Goal: Information Seeking & Learning: Find specific fact

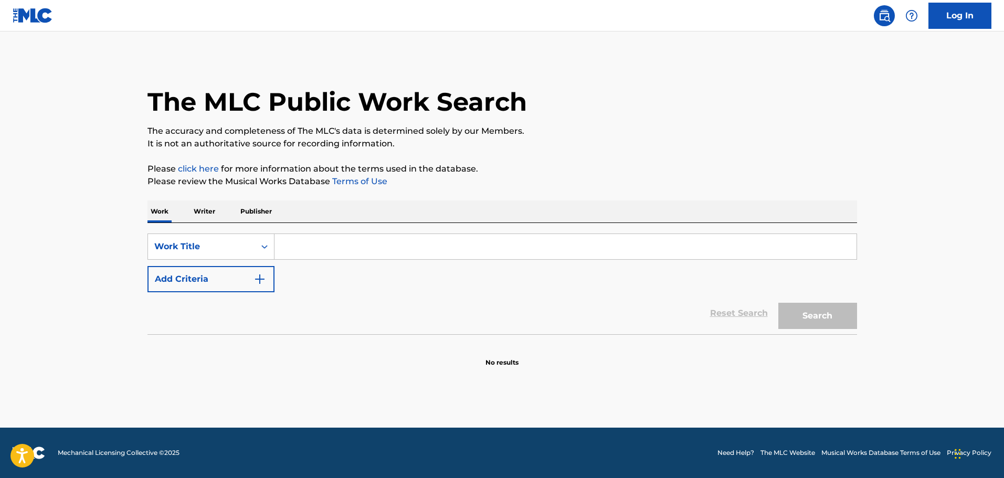
click at [319, 241] on input "Search Form" at bounding box center [565, 246] width 582 height 25
paste input "[PERSON_NAME]"
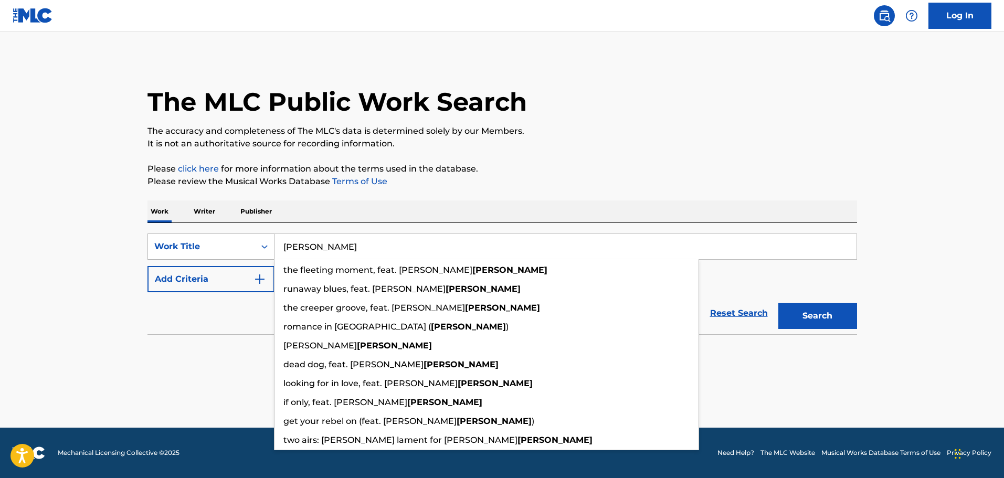
drag, startPoint x: 320, startPoint y: 241, endPoint x: 235, endPoint y: 240, distance: 84.5
click at [236, 240] on div "SearchWithCriteriad9b95809-2c1f-47a5-a006-644089c3c65d Work Title [PERSON_NAME]…" at bounding box center [501, 247] width 709 height 26
paste input "No Heartbreak's Killed Me Yet"
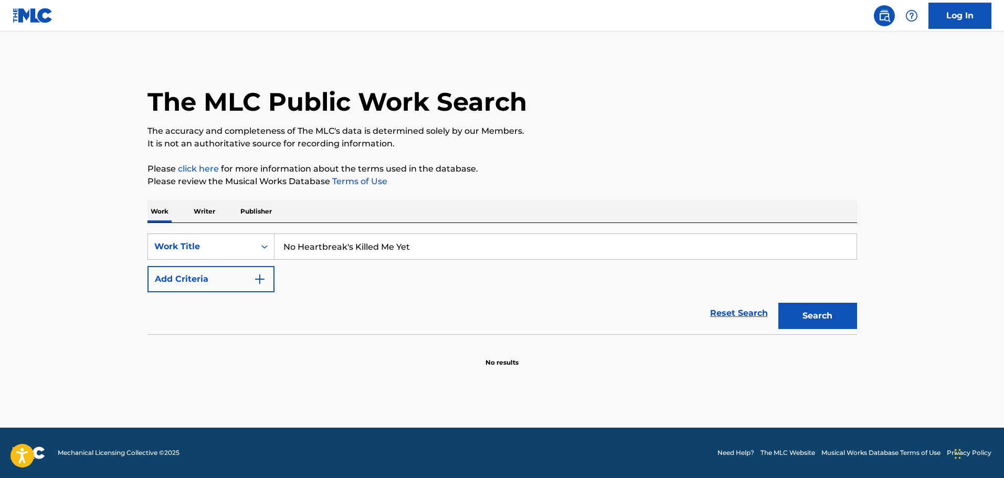
click at [811, 310] on button "Search" at bounding box center [817, 316] width 79 height 26
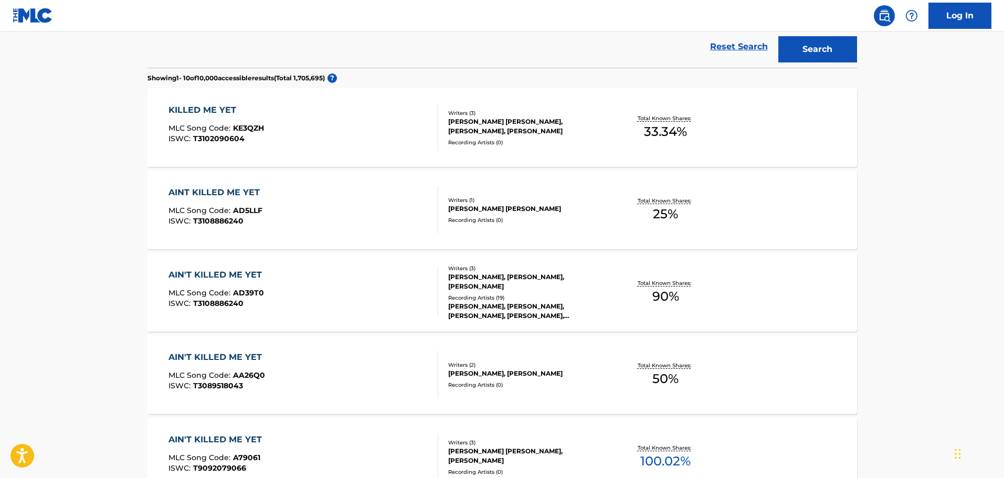
scroll to position [157, 0]
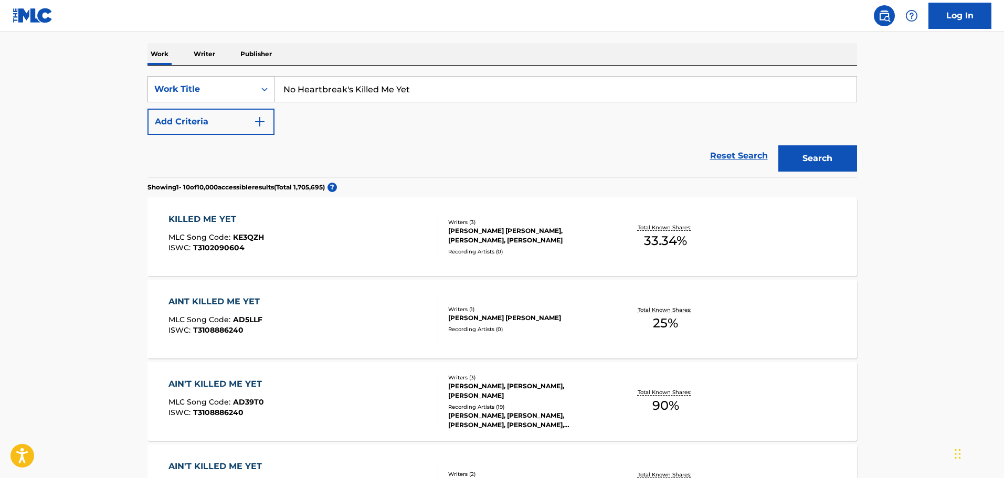
drag, startPoint x: 423, startPoint y: 90, endPoint x: 236, endPoint y: 85, distance: 187.9
click at [236, 85] on div "SearchWithCriteriad9b95809-2c1f-47a5-a006-644089c3c65d Work Title No Heartbreak…" at bounding box center [501, 89] width 709 height 26
paste input "STICKS & STONES"
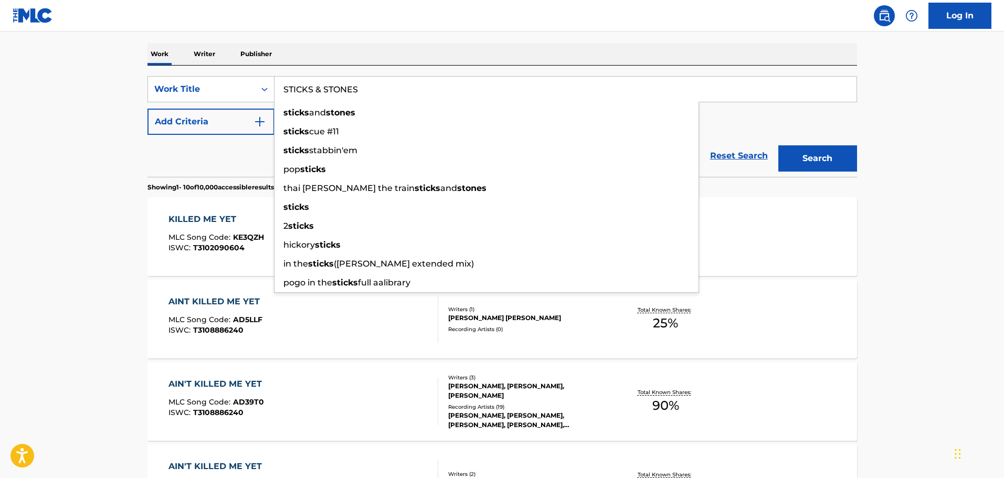
type input "STICKS & STONES"
click at [799, 152] on button "Search" at bounding box center [817, 158] width 79 height 26
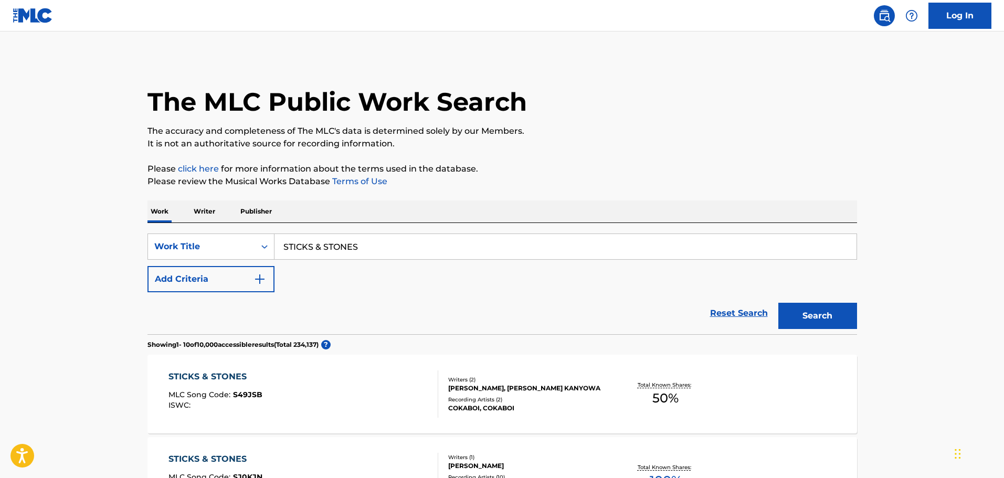
click at [202, 277] on button "Add Criteria" at bounding box center [210, 279] width 127 height 26
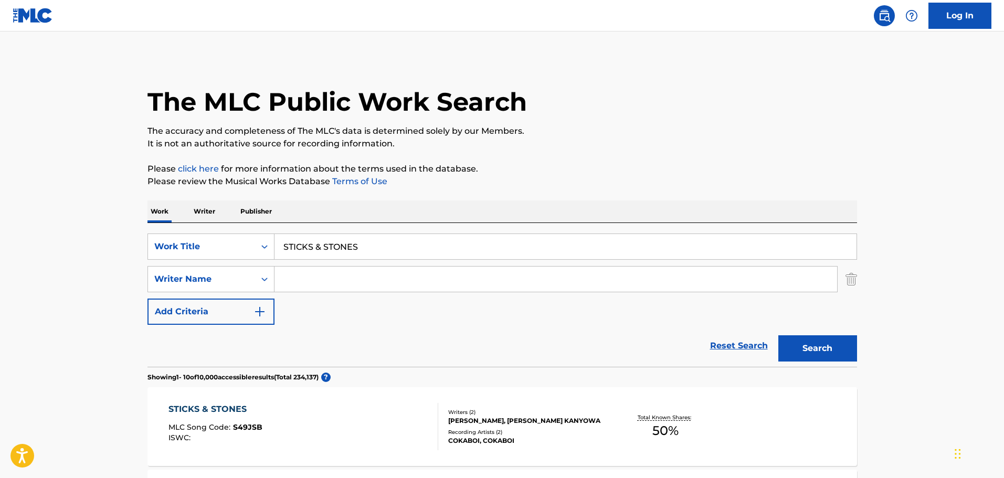
click at [306, 280] on input "Search Form" at bounding box center [555, 279] width 563 height 25
paste input "[PERSON_NAME]"
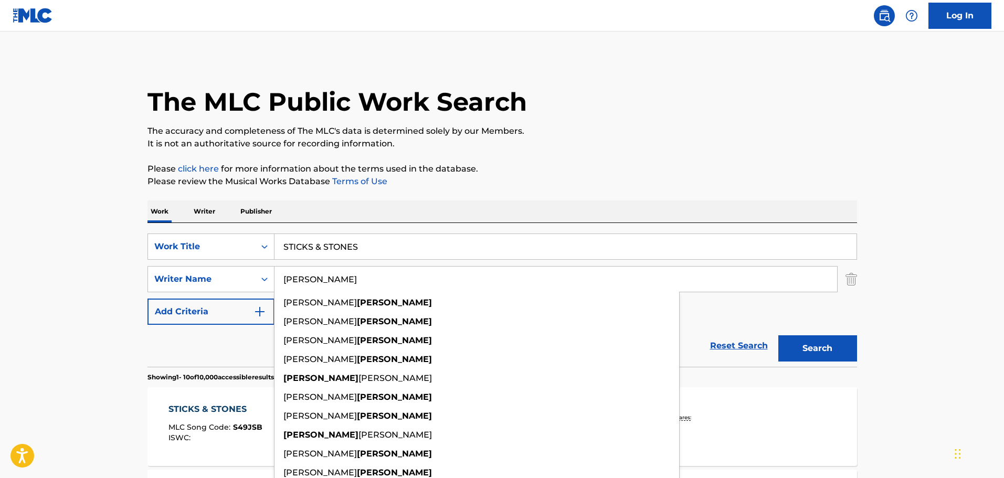
type input "[PERSON_NAME]"
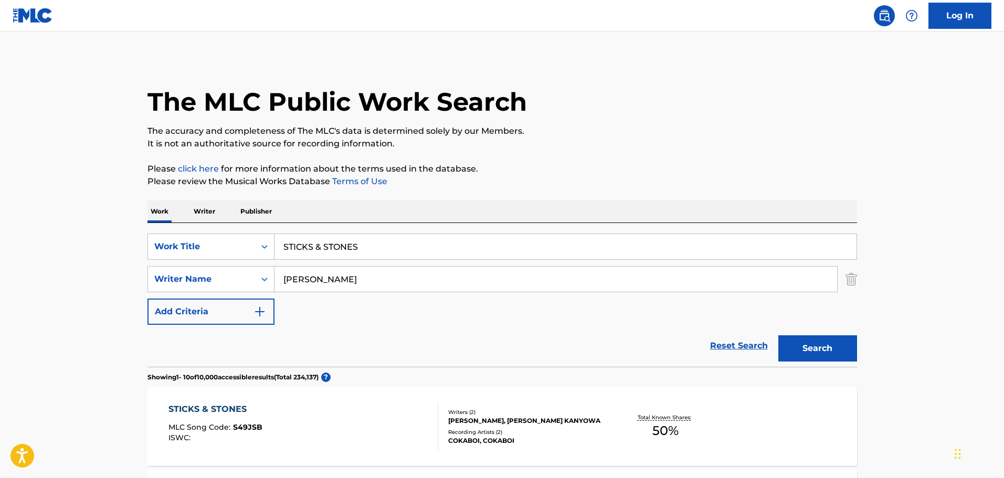
click at [820, 350] on button "Search" at bounding box center [817, 348] width 79 height 26
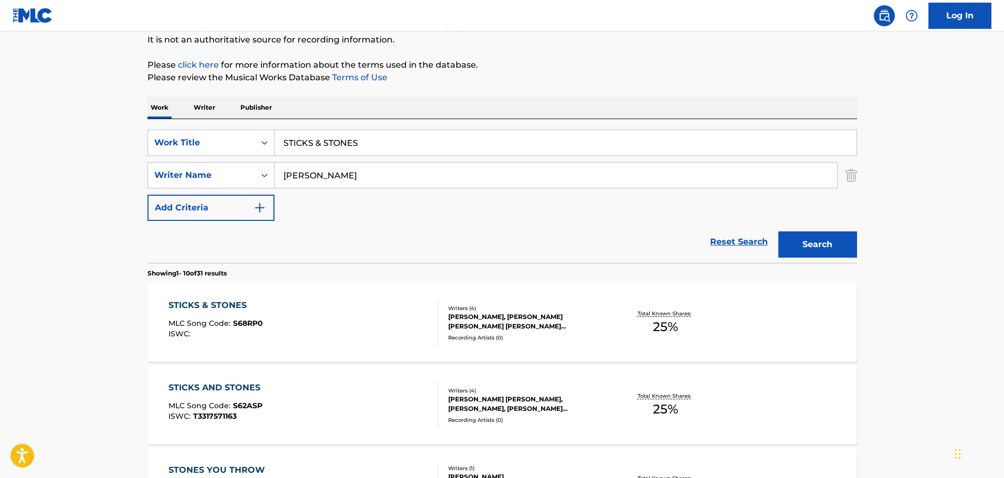
scroll to position [105, 0]
click at [537, 317] on div "[PERSON_NAME], [PERSON_NAME] [PERSON_NAME] [PERSON_NAME] [PERSON_NAME]" at bounding box center [527, 320] width 158 height 19
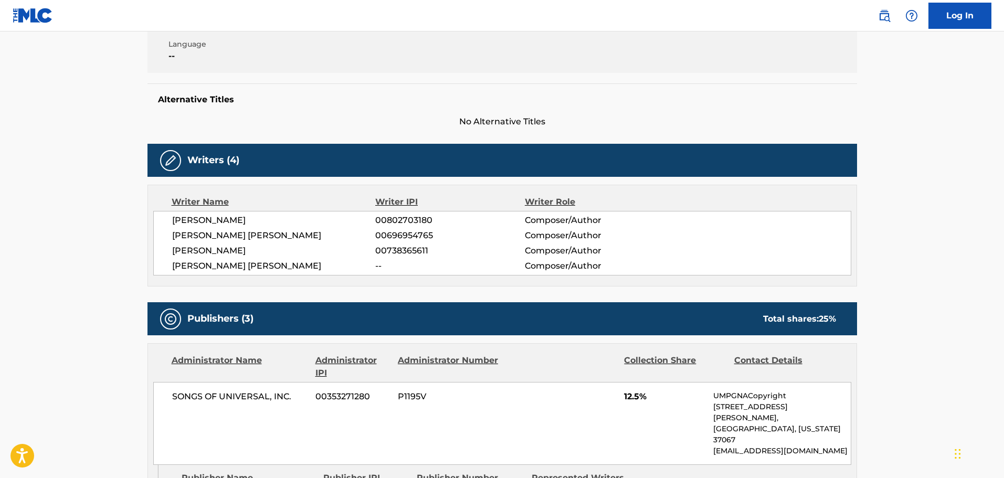
scroll to position [262, 0]
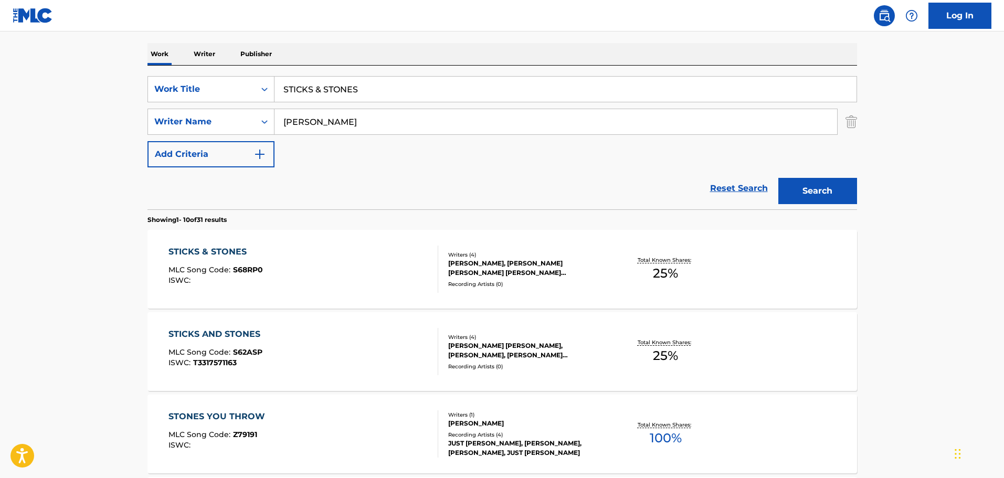
scroll to position [105, 0]
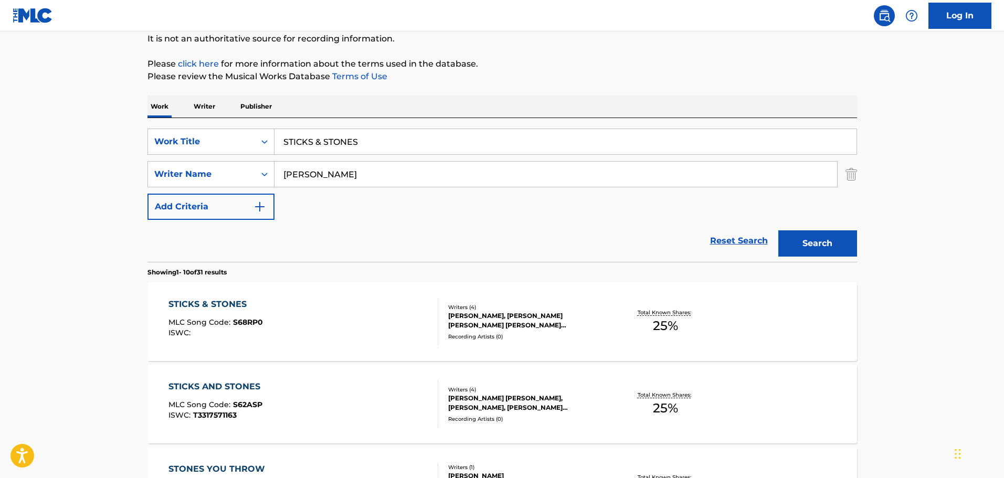
click at [516, 404] on div "[PERSON_NAME] [PERSON_NAME], [PERSON_NAME], [PERSON_NAME] [PERSON_NAME], [PERSO…" at bounding box center [527, 403] width 158 height 19
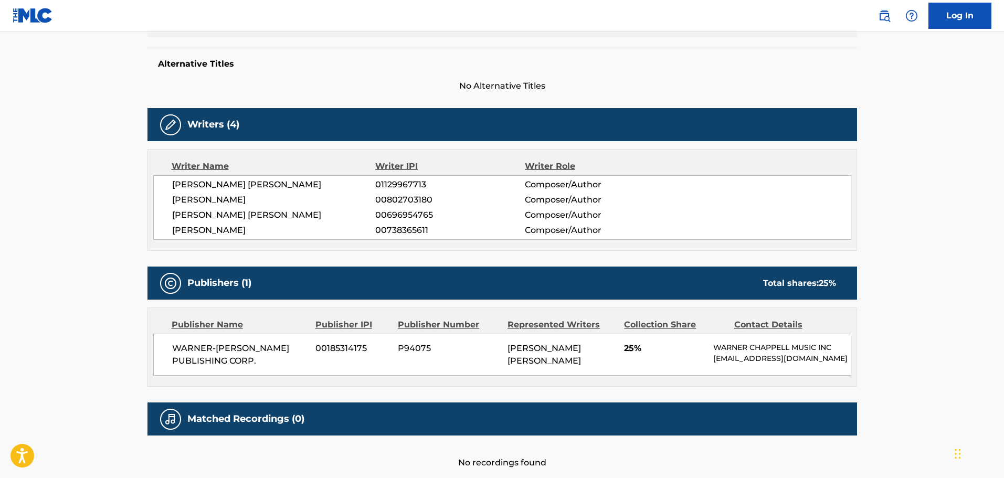
scroll to position [315, 0]
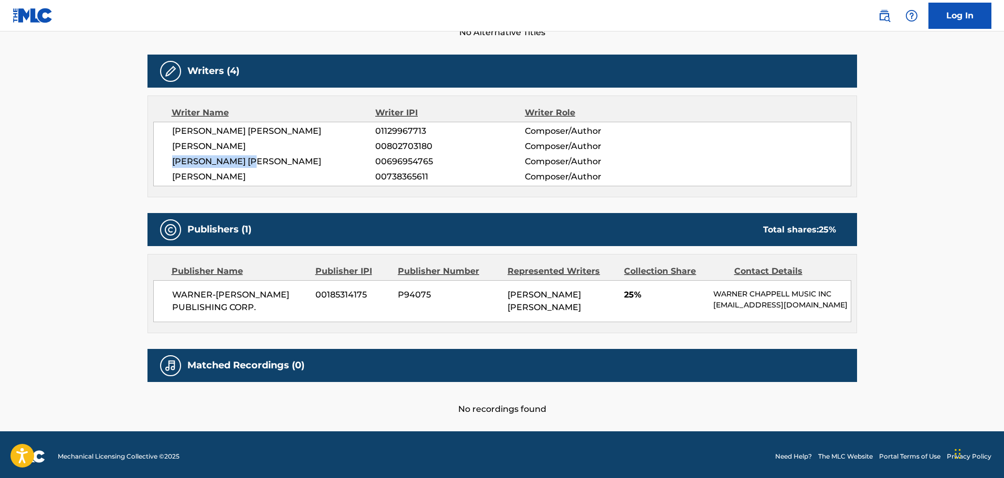
drag, startPoint x: 277, startPoint y: 161, endPoint x: 169, endPoint y: 162, distance: 108.1
click at [169, 162] on div "[PERSON_NAME] [PERSON_NAME] 01129967713 Composer/Author [PERSON_NAME] 008027031…" at bounding box center [502, 154] width 698 height 65
copy span "[PERSON_NAME] [PERSON_NAME]"
